Goal: Information Seeking & Learning: Understand process/instructions

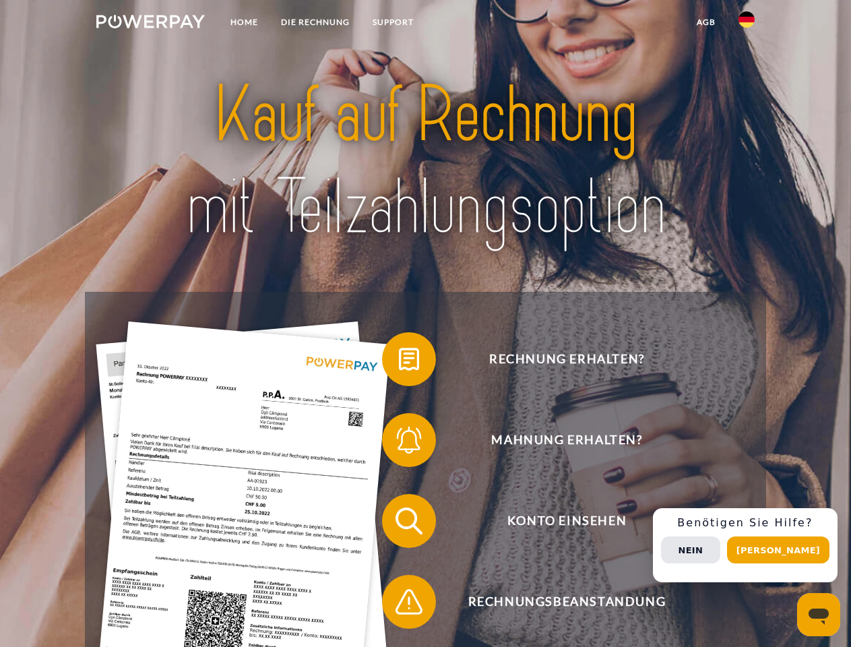
click at [150, 24] on img at bounding box center [150, 21] width 108 height 13
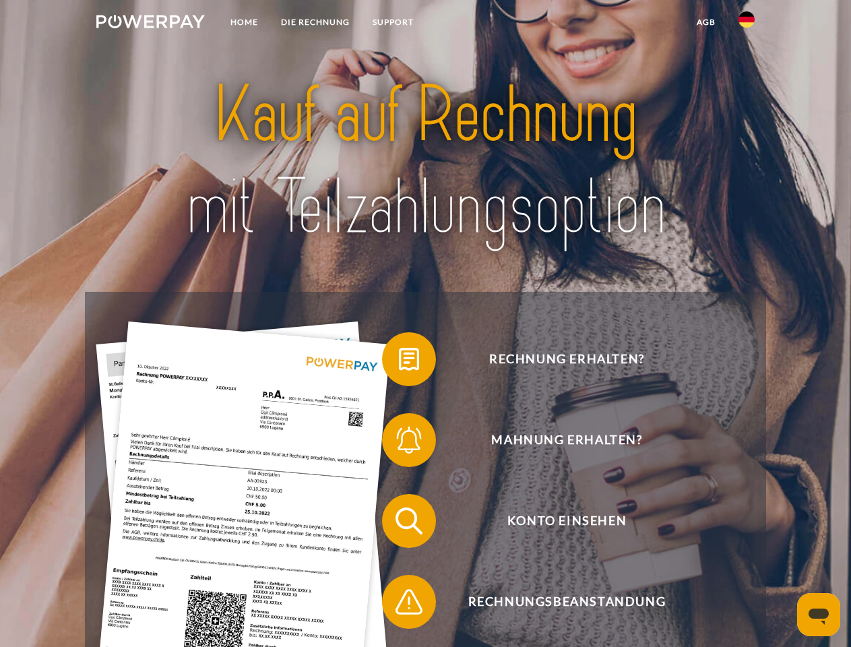
click at [746, 24] on img at bounding box center [746, 19] width 16 height 16
click at [705, 22] on link "agb" at bounding box center [706, 22] width 42 height 24
click at [399, 362] on span at bounding box center [388, 358] width 67 height 67
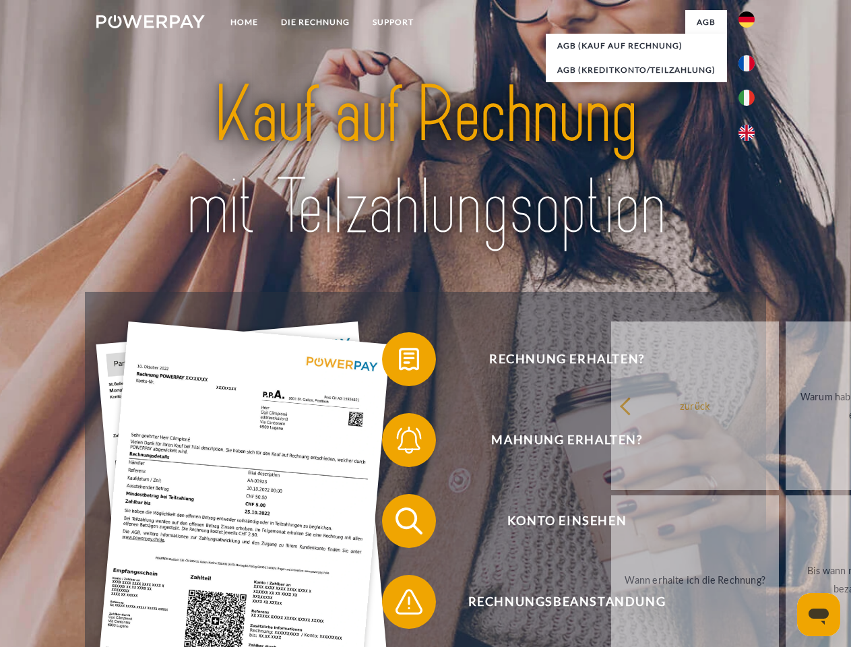
click at [399, 443] on span at bounding box center [388, 439] width 67 height 67
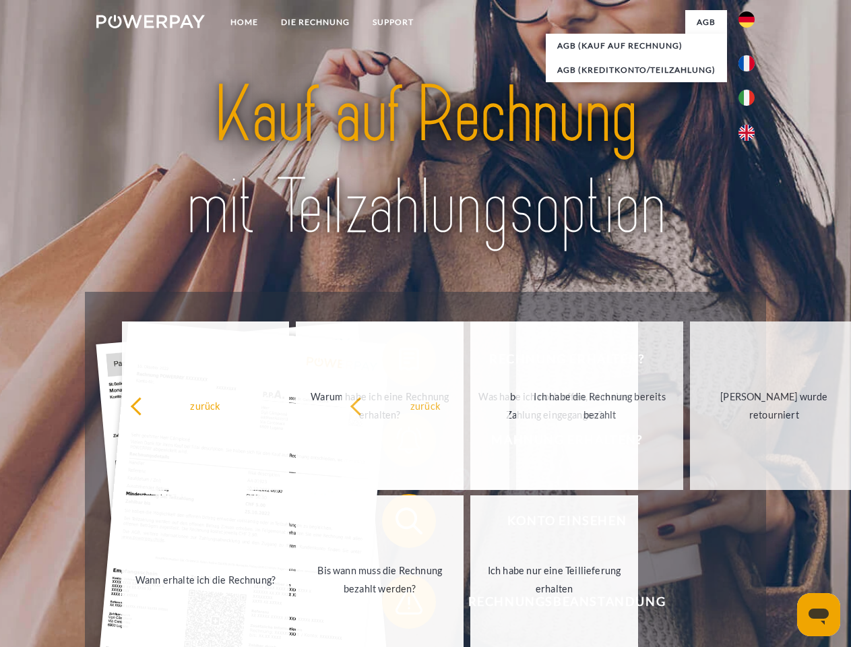
click at [399, 604] on span at bounding box center [388, 601] width 67 height 67
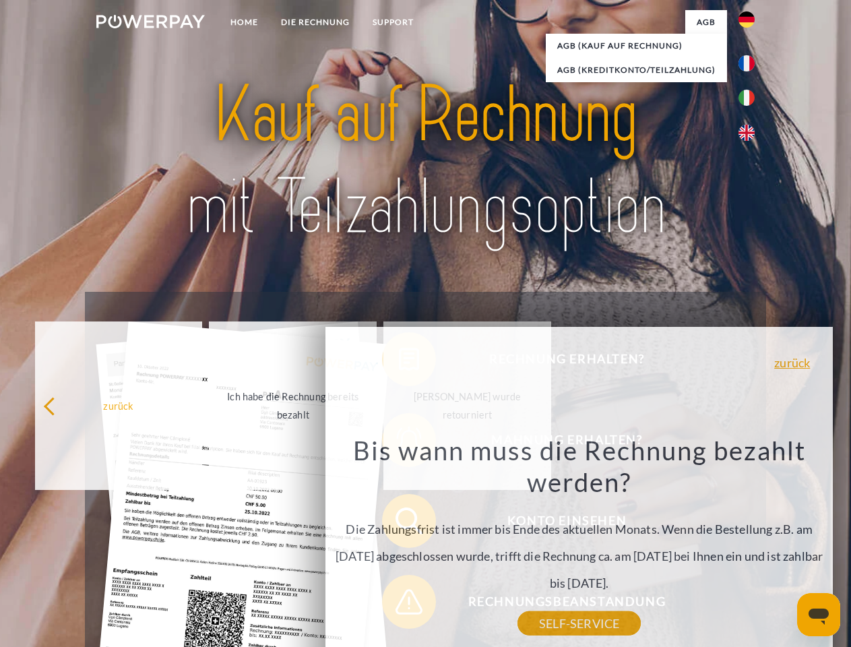
click at [750, 545] on div "Rechnung erhalten? Mahnung erhalten? Konto einsehen" at bounding box center [425, 561] width 680 height 539
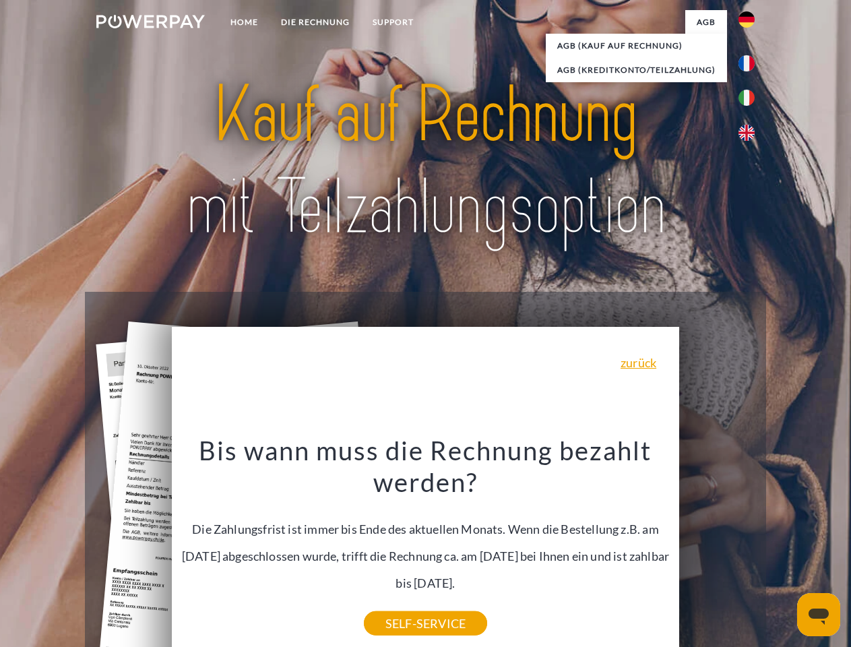
click at [717, 548] on span "Konto einsehen" at bounding box center [567, 521] width 330 height 54
click at [783, 550] on header "Home DIE RECHNUNG SUPPORT" at bounding box center [425, 465] width 851 height 930
